Goal: Information Seeking & Learning: Learn about a topic

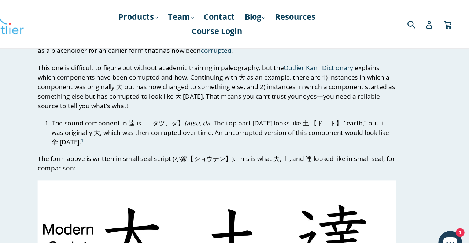
scroll to position [1926, 0]
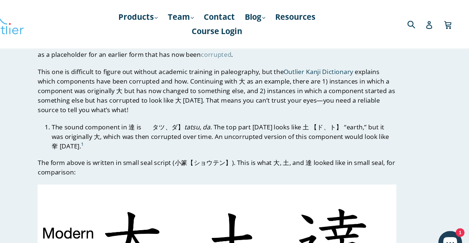
click at [231, 51] on link "corrupted" at bounding box center [234, 50] width 28 height 8
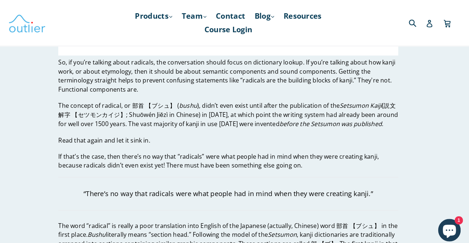
scroll to position [0, 0]
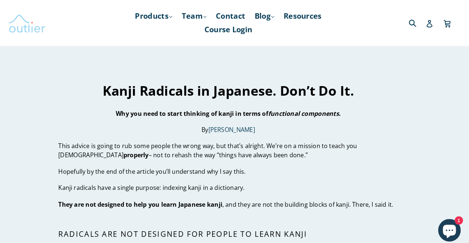
click at [43, 28] on img at bounding box center [38, 22] width 37 height 21
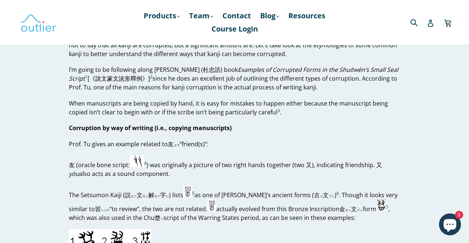
scroll to position [363, 0]
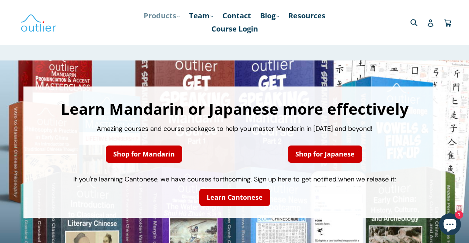
click at [172, 15] on link "Products .cls-1{fill:#231f20} expand" at bounding box center [162, 15] width 44 height 13
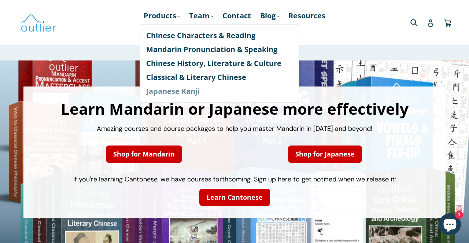
click at [162, 95] on link "Japanese Kanji" at bounding box center [219, 91] width 146 height 14
